Goal: Find specific page/section: Find specific page/section

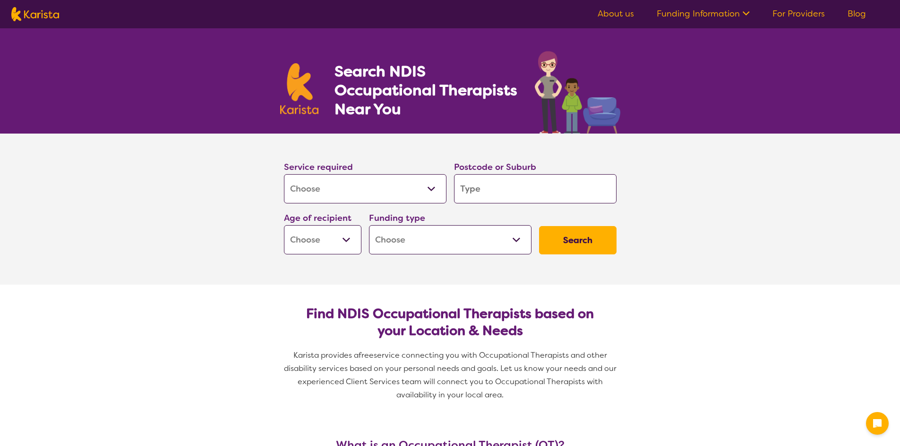
select select "[MEDICAL_DATA]"
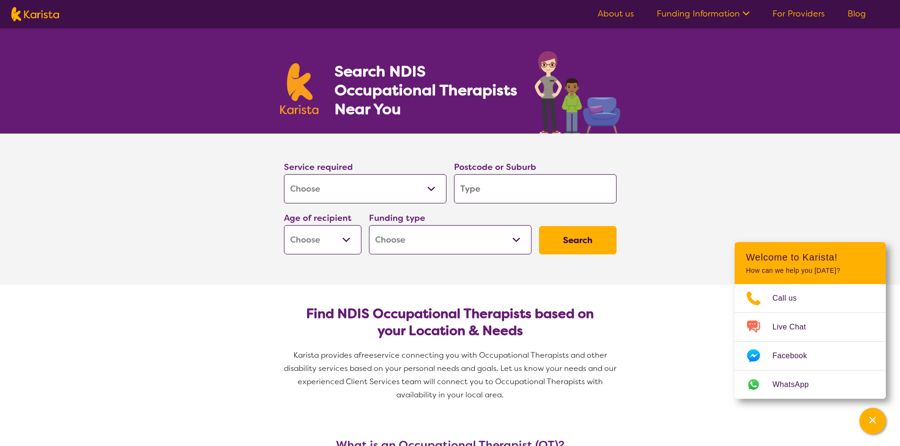
click at [463, 187] on input "search" at bounding box center [535, 188] width 163 height 29
type input "4"
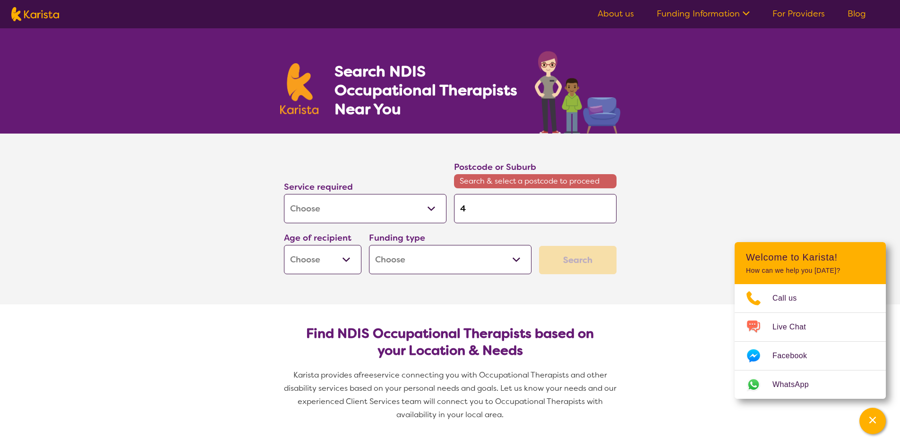
type input "45"
type input "451"
type input "4518"
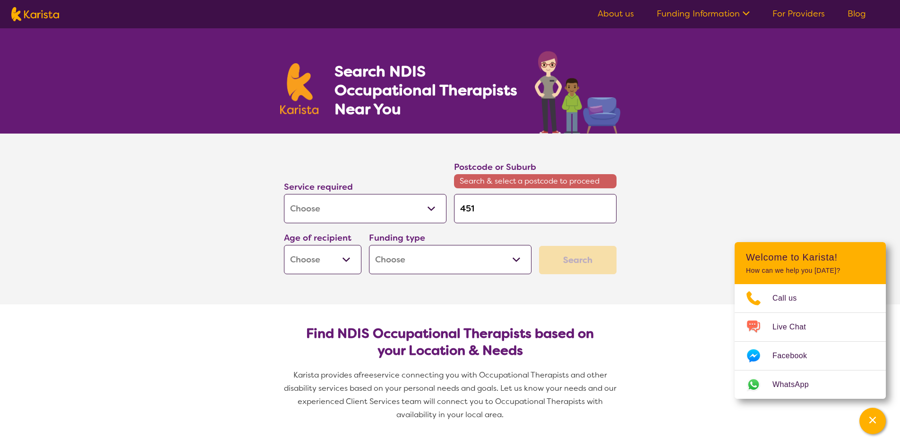
type input "4518"
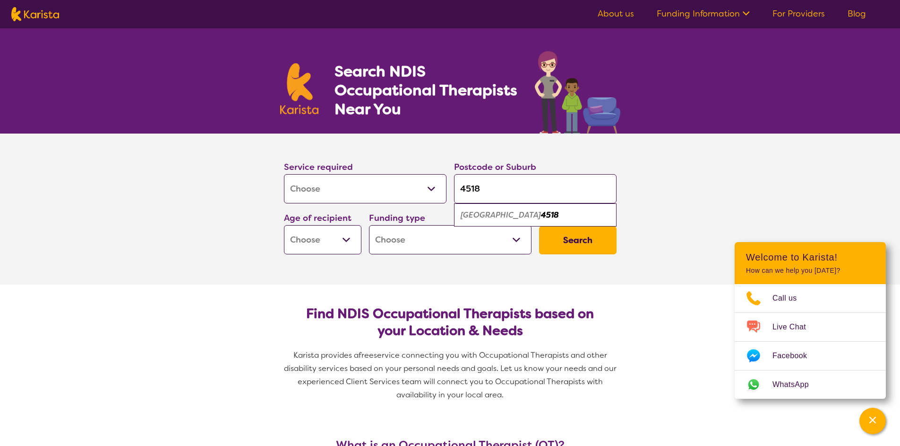
type input "4518"
click at [501, 216] on em "[GEOGRAPHIC_DATA]" at bounding box center [501, 215] width 80 height 10
click at [343, 240] on select "Early Childhood - 0 to 9 Child - 10 to 11 Adolescent - 12 to 17 Adult - 18 to 6…" at bounding box center [322, 239] width 77 height 29
select select "AS"
click at [284, 225] on select "Early Childhood - 0 to 9 Child - 10 to 11 Adolescent - 12 to 17 Adult - 18 to 6…" at bounding box center [322, 239] width 77 height 29
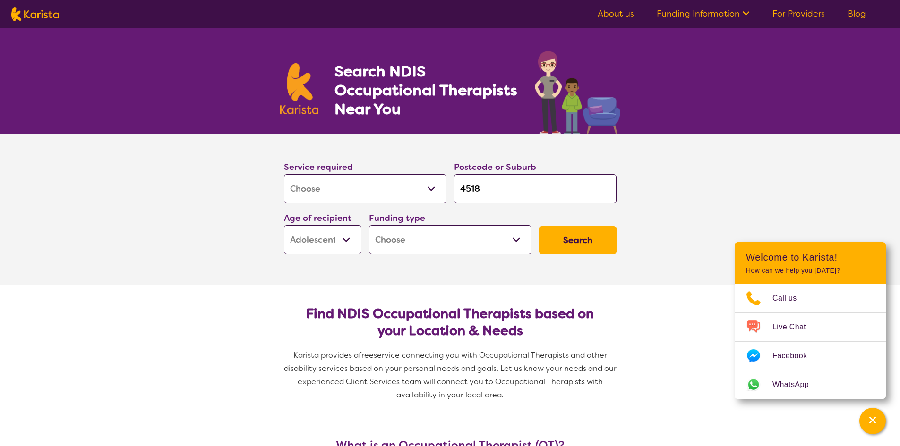
select select "AS"
click at [517, 240] on select "Home Care Package (HCP) National Disability Insurance Scheme (NDIS) I don't know" at bounding box center [450, 239] width 163 height 29
select select "NDIS"
click at [369, 225] on select "Home Care Package (HCP) National Disability Insurance Scheme (NDIS) I don't know" at bounding box center [450, 239] width 163 height 29
select select "NDIS"
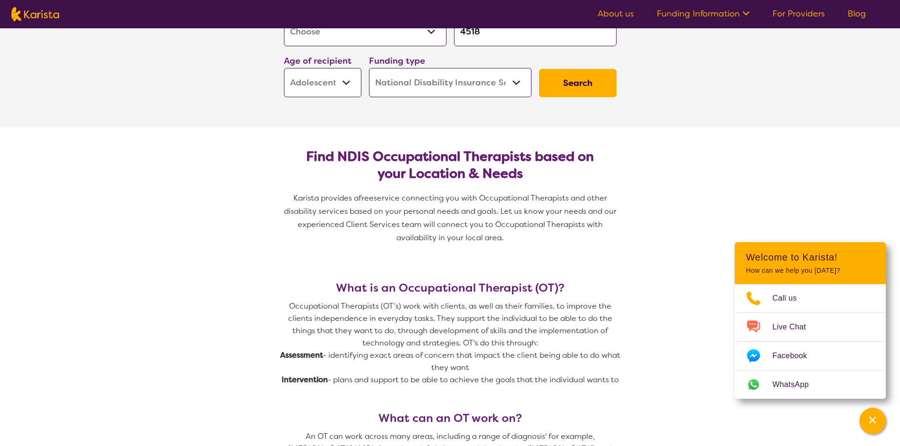
scroll to position [94, 0]
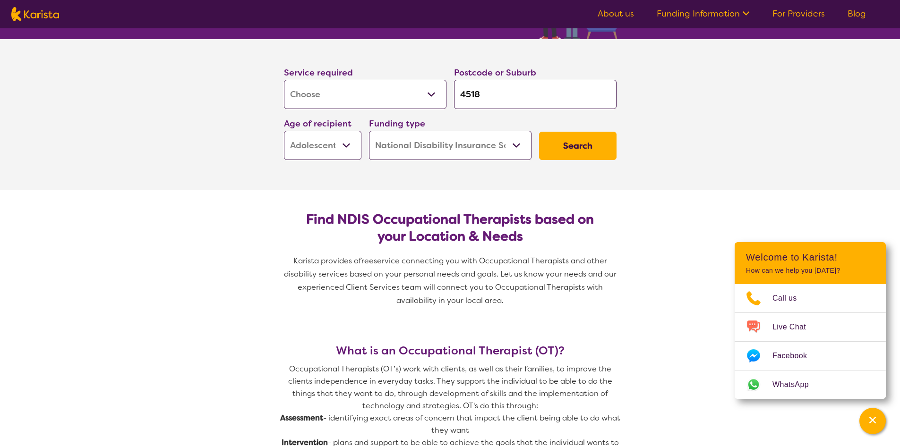
click at [586, 147] on button "Search" at bounding box center [577, 146] width 77 height 28
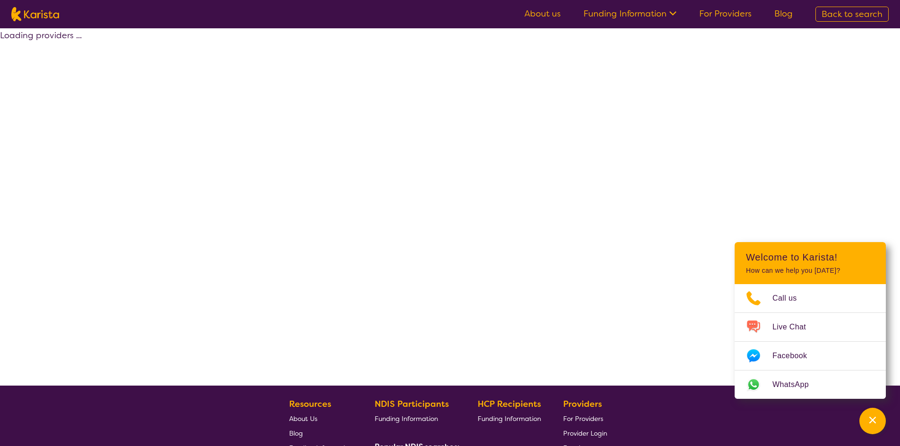
select select "by_score"
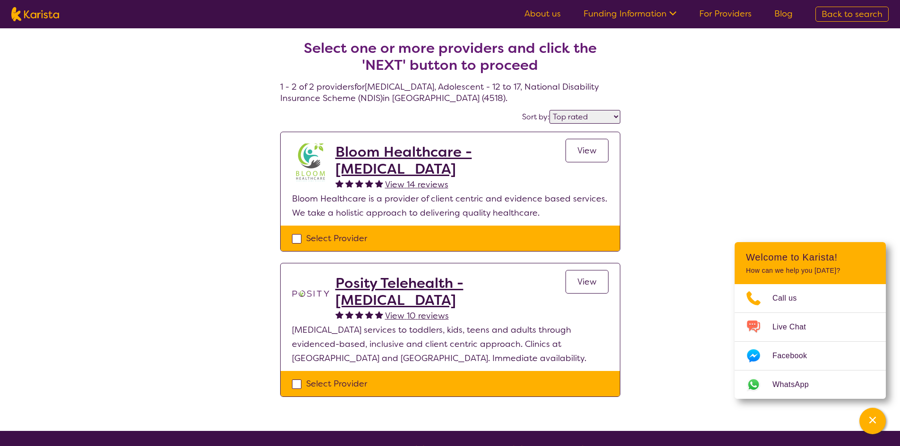
click at [586, 149] on span "View" at bounding box center [586, 150] width 19 height 11
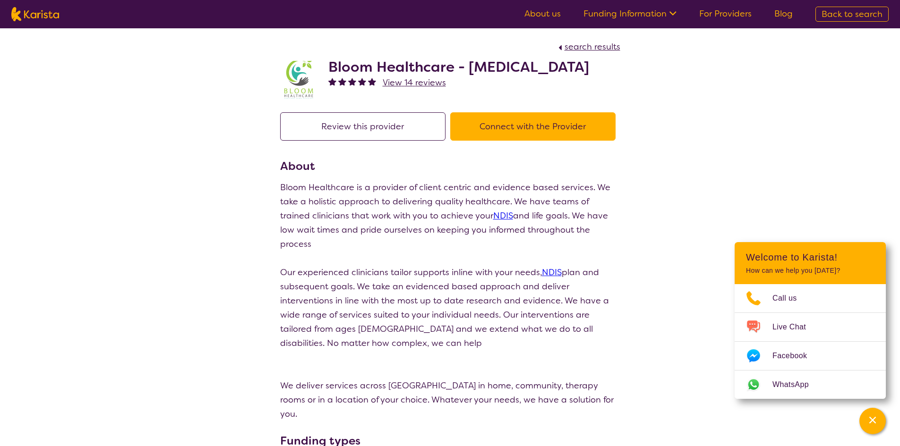
click at [529, 140] on button "Connect with the Provider" at bounding box center [532, 126] width 165 height 28
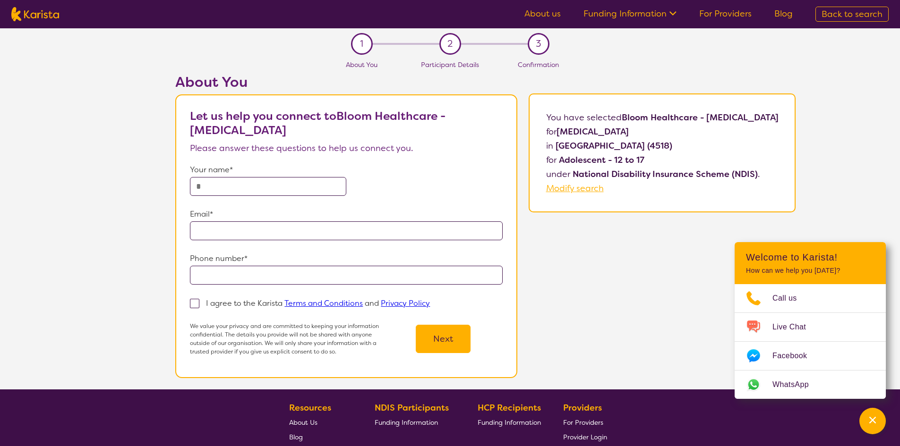
drag, startPoint x: 788, startPoint y: 116, endPoint x: 612, endPoint y: 123, distance: 176.3
click at [612, 123] on div "You have selected Bloom Healthcare - [MEDICAL_DATA] for [MEDICAL_DATA] in [GEOG…" at bounding box center [662, 153] width 266 height 119
copy b "Bloom Healthcare - [MEDICAL_DATA]"
